Goal: Task Accomplishment & Management: Use online tool/utility

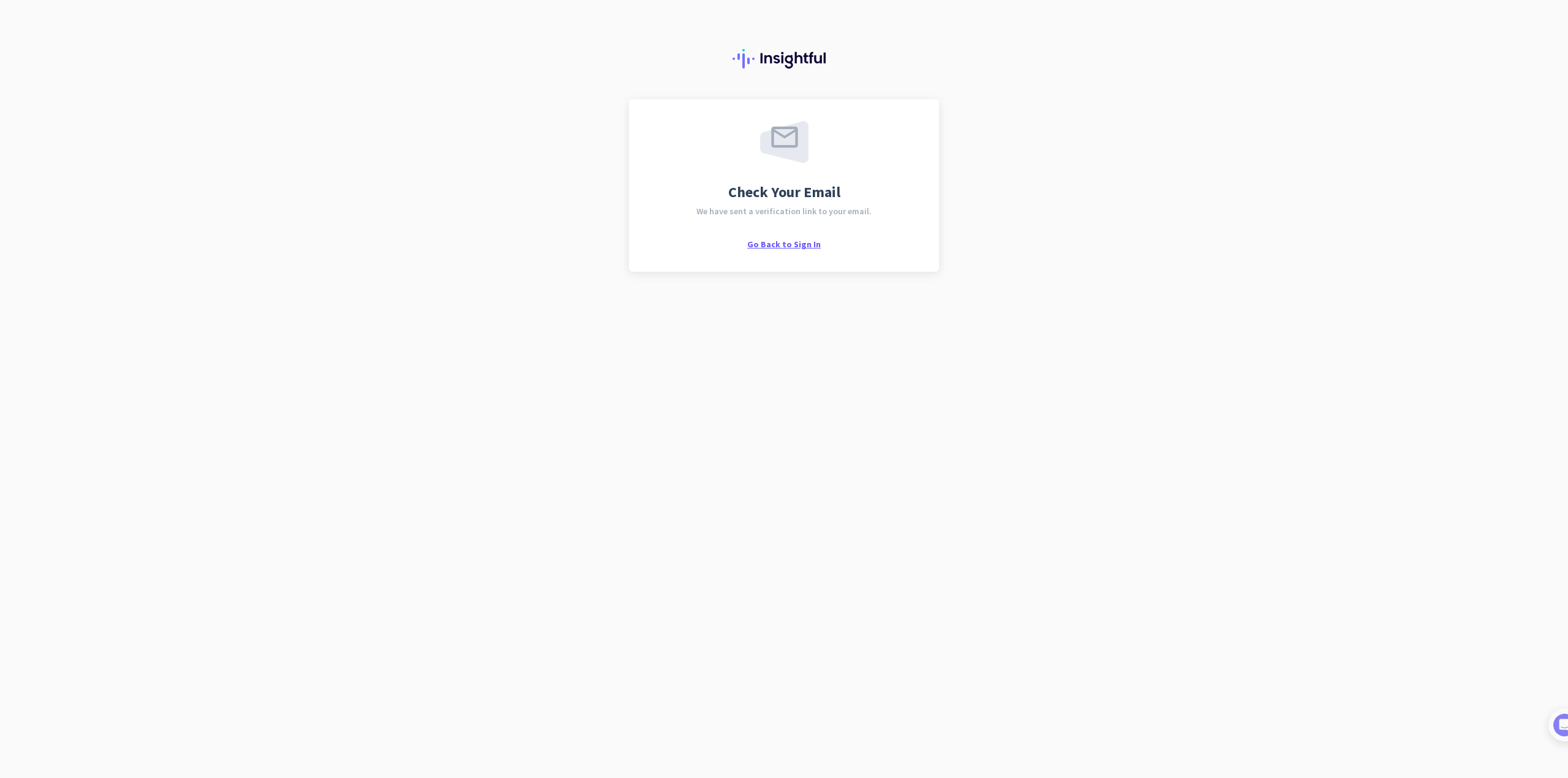
click at [789, 244] on span "Go Back to Sign In" at bounding box center [784, 244] width 74 height 11
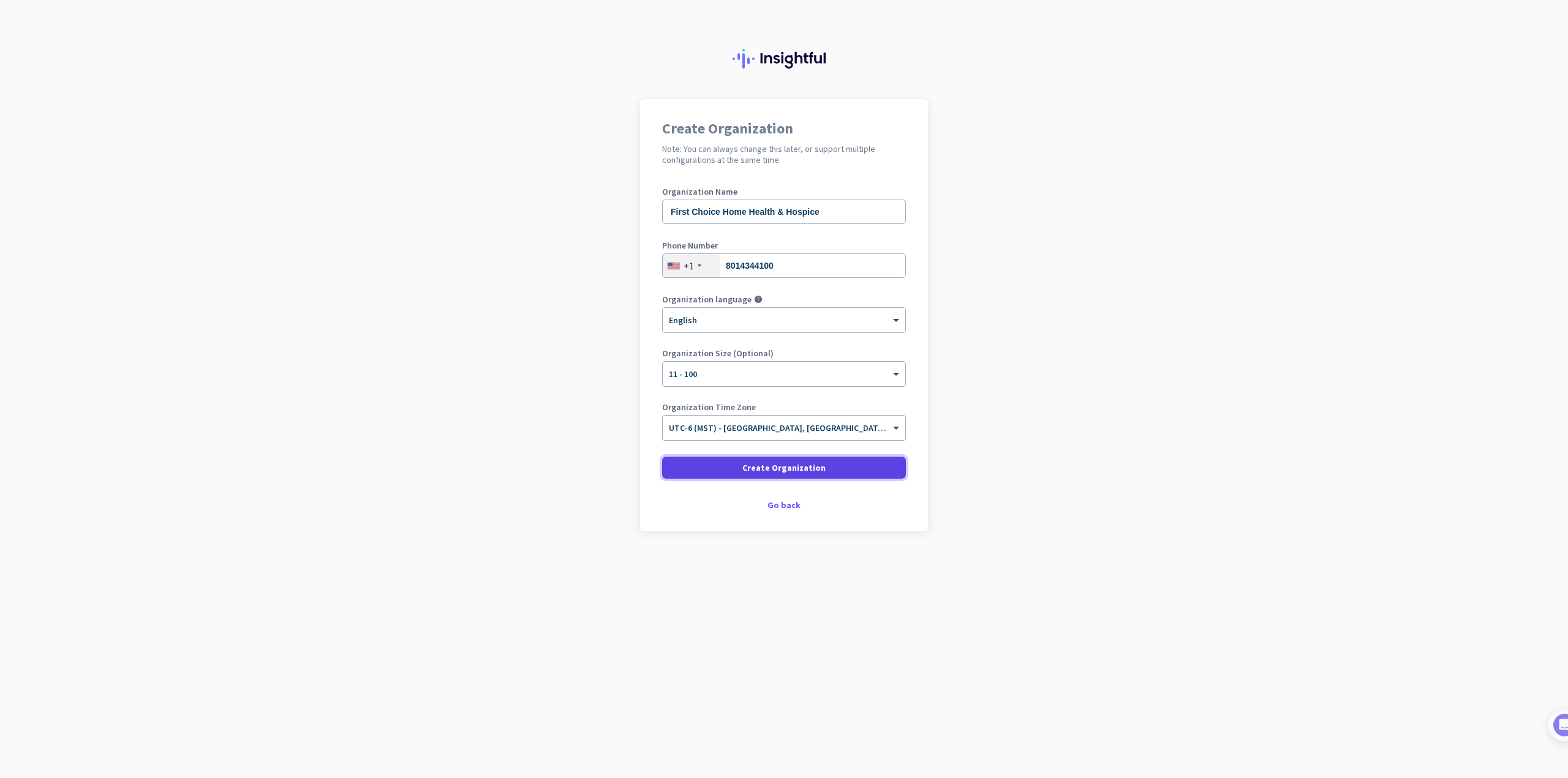
click at [803, 469] on span "Create Organization" at bounding box center [784, 468] width 84 height 12
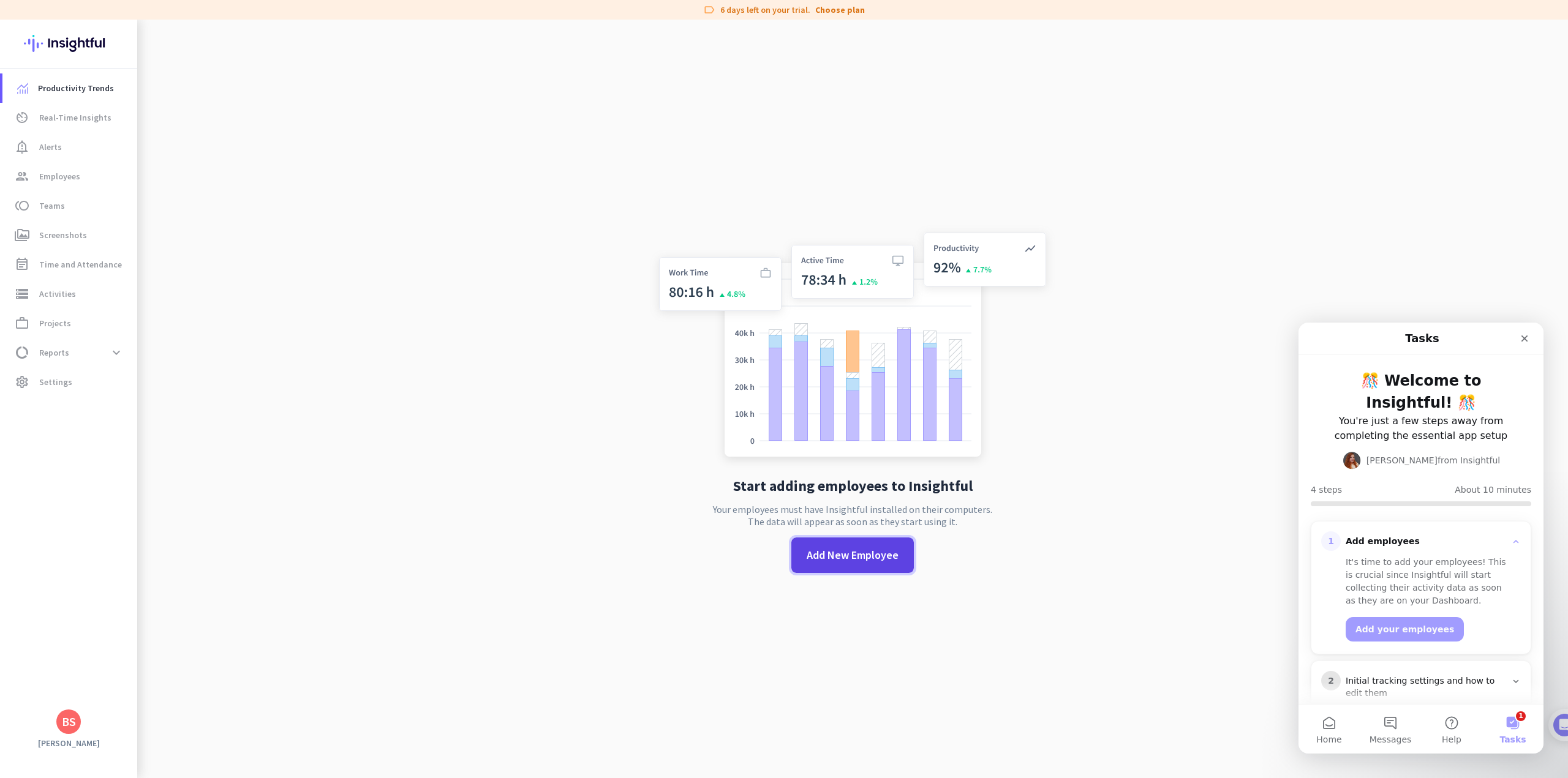
click at [851, 556] on span "Add New Employee" at bounding box center [852, 556] width 91 height 16
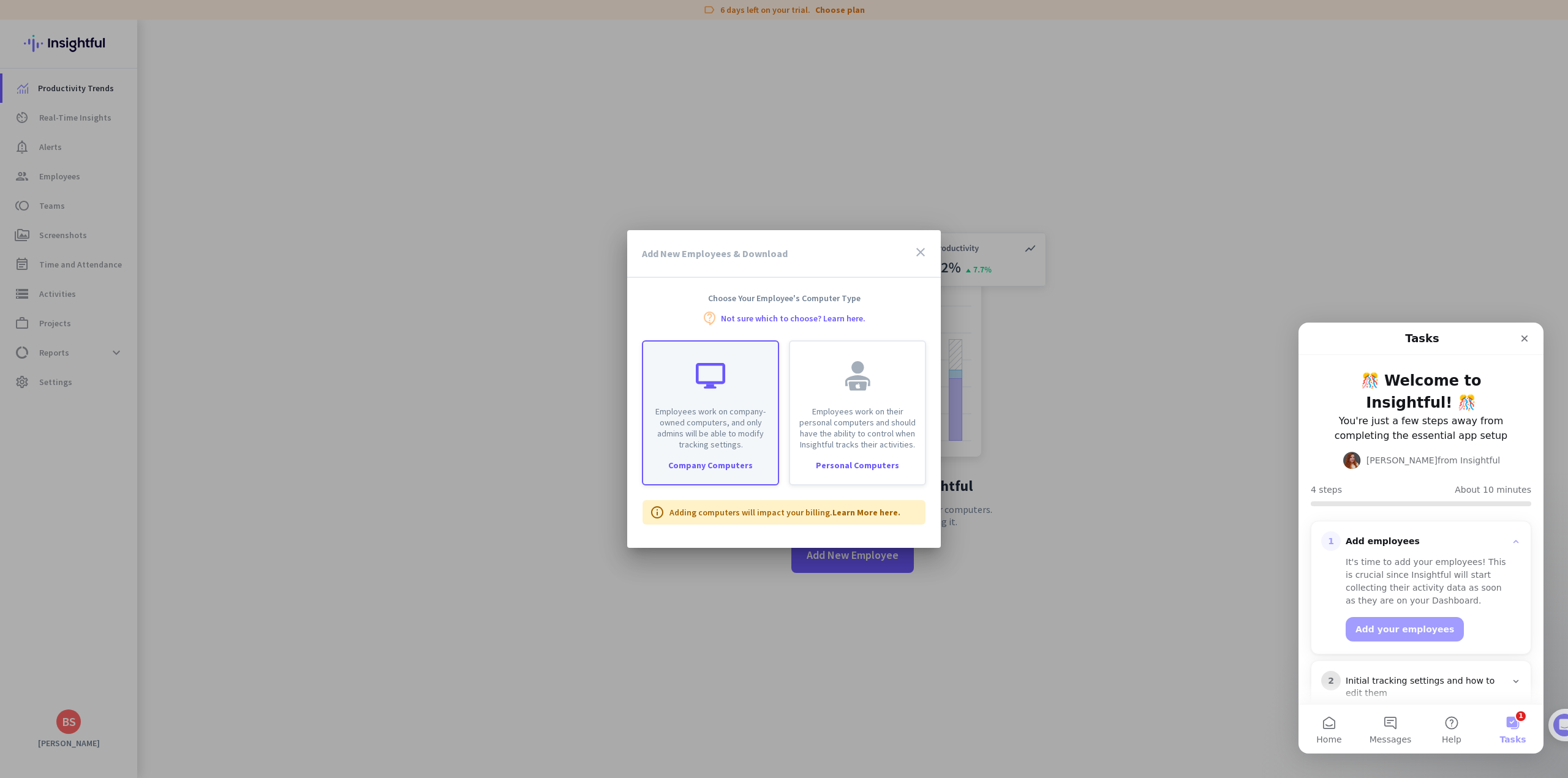
click at [711, 421] on p "Employees work on company-owned computers, and only admins will be able to modi…" at bounding box center [711, 428] width 120 height 44
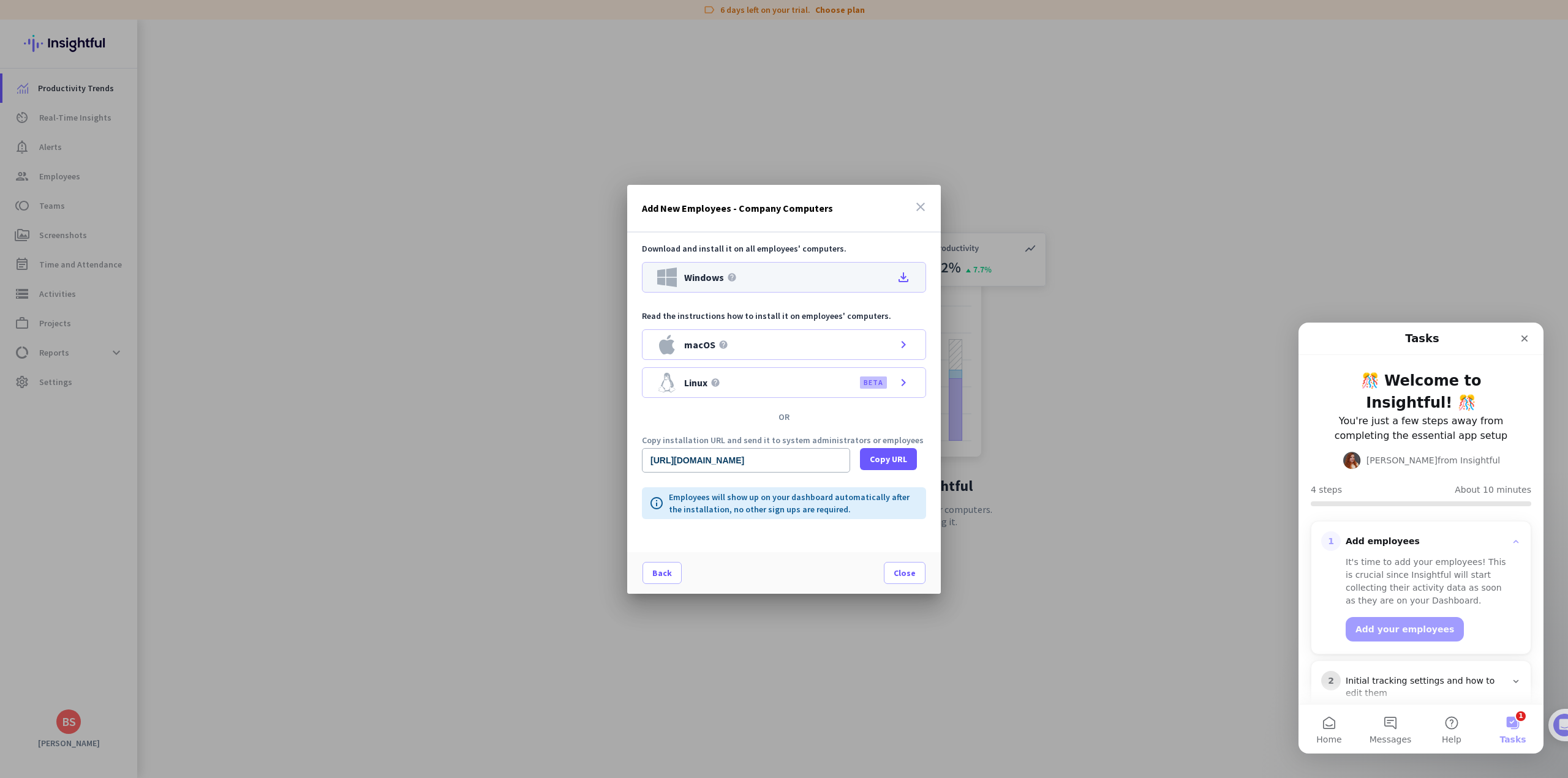
click at [906, 280] on icon "file_download" at bounding box center [903, 277] width 15 height 15
click at [914, 575] on span "Close" at bounding box center [904, 573] width 22 height 12
